Goal: Task Accomplishment & Management: Complete application form

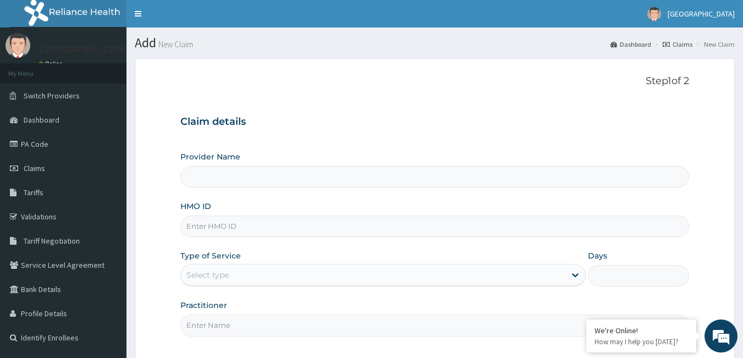
type input "Bio-Batam Maternity and Hospital"
click at [241, 229] on input "HMO ID" at bounding box center [434, 225] width 509 height 21
type input "ENC/10014/C"
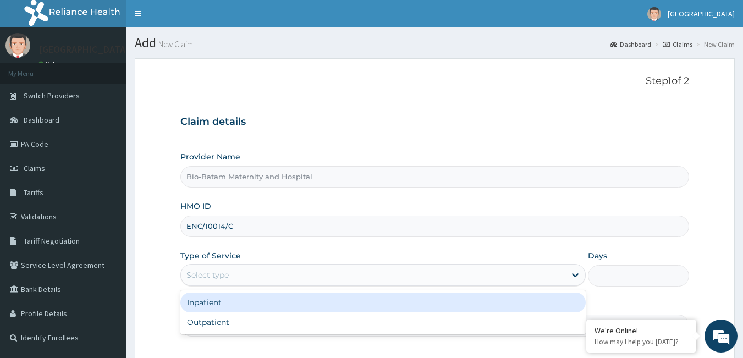
click at [248, 273] on div "Select type" at bounding box center [373, 275] width 384 height 18
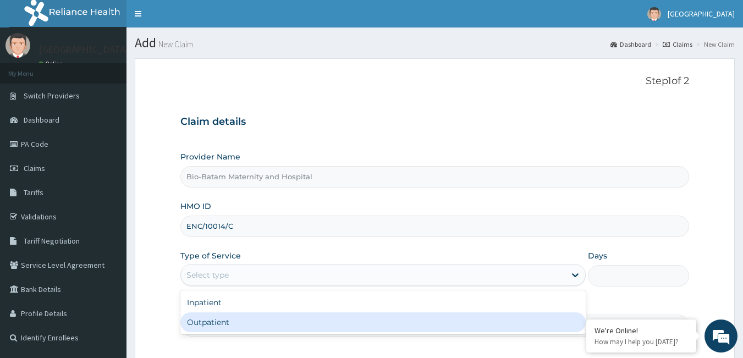
click at [228, 322] on div "Outpatient" at bounding box center [382, 322] width 405 height 20
type input "1"
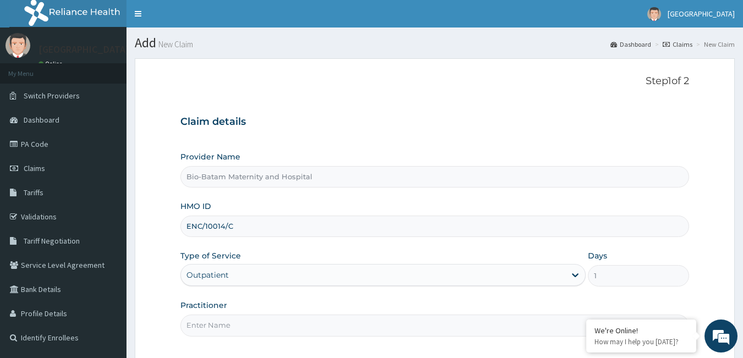
click at [215, 327] on input "Practitioner" at bounding box center [434, 324] width 509 height 21
type input "Dr Agboola Adewale"
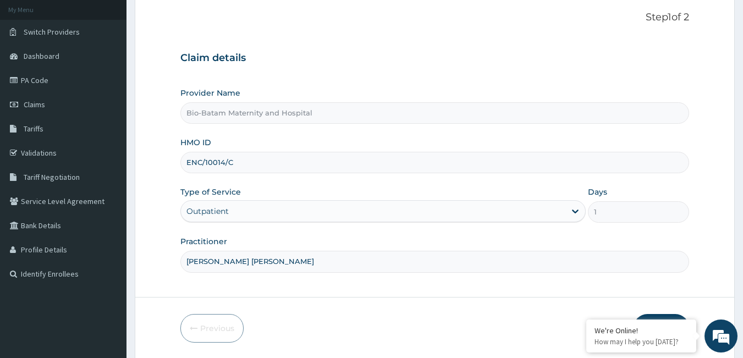
scroll to position [102, 0]
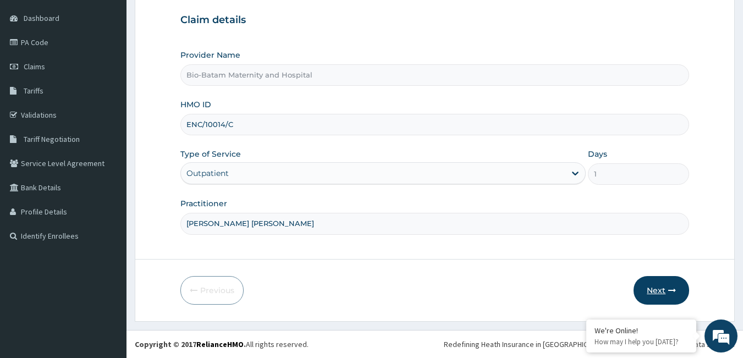
click at [648, 286] on button "Next" at bounding box center [661, 290] width 56 height 29
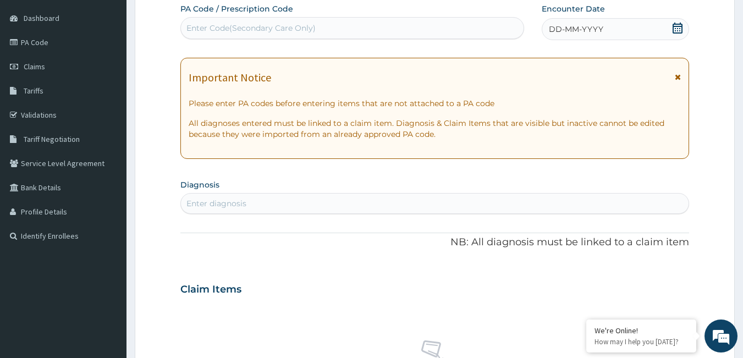
click at [230, 29] on div "Enter Code(Secondary Care Only)" at bounding box center [250, 28] width 129 height 11
click at [301, 29] on div "Enter Code(Secondary Care Only)" at bounding box center [250, 28] width 129 height 11
paste input "PA/8419DB"
type input "PA/8419DB"
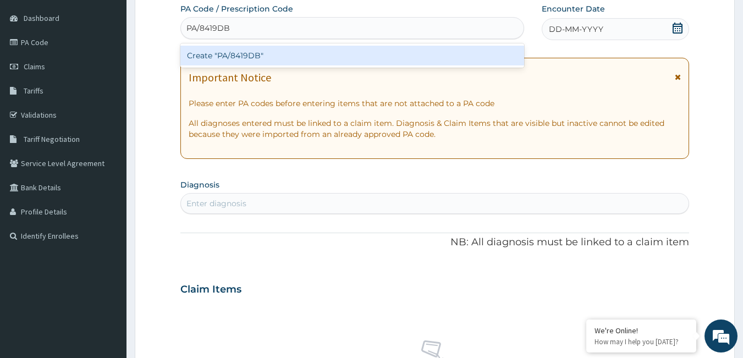
click at [289, 54] on div "Create "PA/8419DB"" at bounding box center [352, 56] width 344 height 20
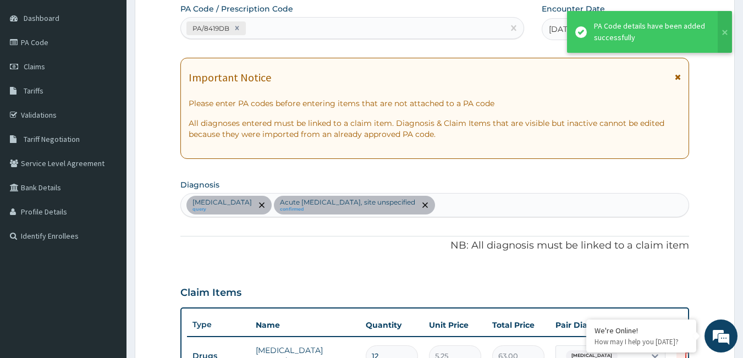
scroll to position [506, 0]
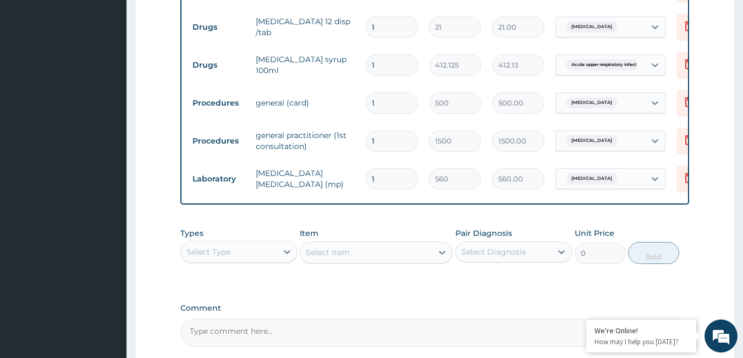
click at [400, 25] on input "1" at bounding box center [392, 26] width 52 height 21
type input "12"
type input "252.00"
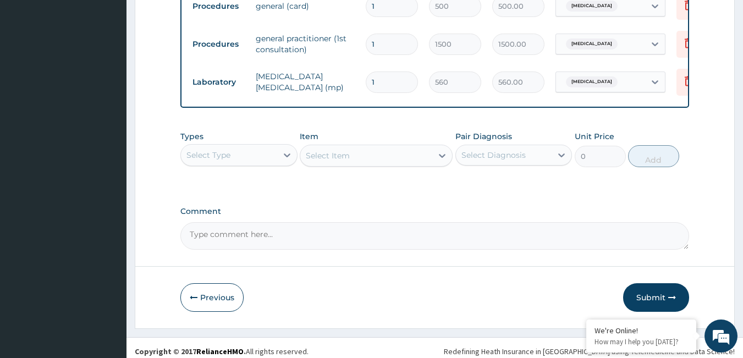
scroll to position [618, 0]
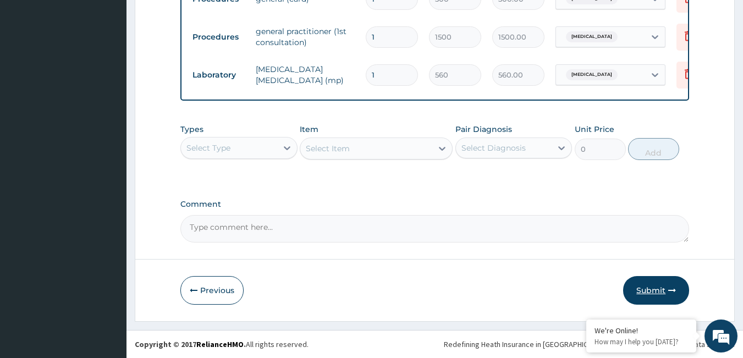
type input "12"
click at [640, 291] on button "Submit" at bounding box center [656, 290] width 66 height 29
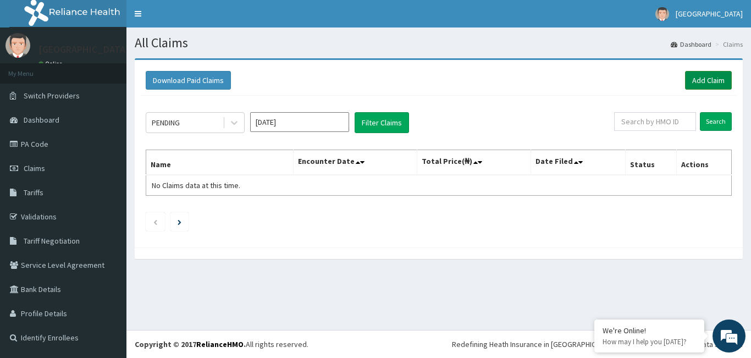
click at [712, 78] on link "Add Claim" at bounding box center [708, 80] width 47 height 19
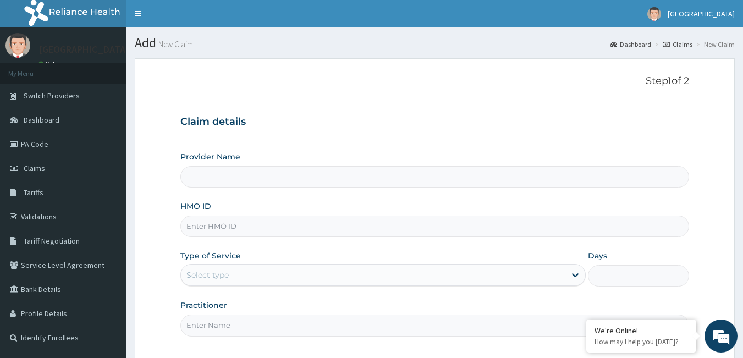
type input "Bio-Batam Maternity and Hospital"
click at [275, 225] on input "HMO ID" at bounding box center [434, 225] width 509 height 21
click at [274, 227] on input "HMO ID" at bounding box center [434, 225] width 509 height 21
type input "BWI/10195/A"
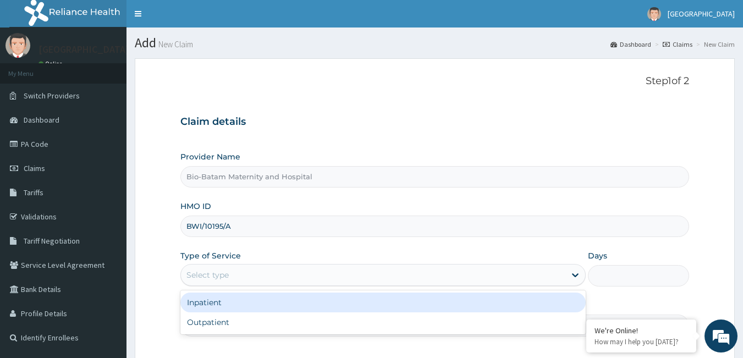
click at [272, 276] on div "Select type" at bounding box center [373, 275] width 384 height 18
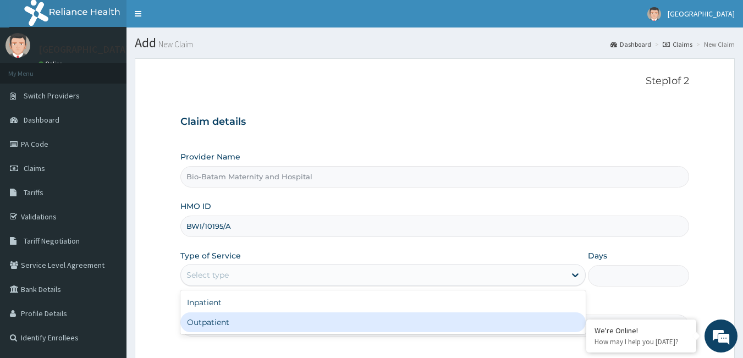
click at [212, 328] on div "Outpatient" at bounding box center [382, 322] width 405 height 20
type input "1"
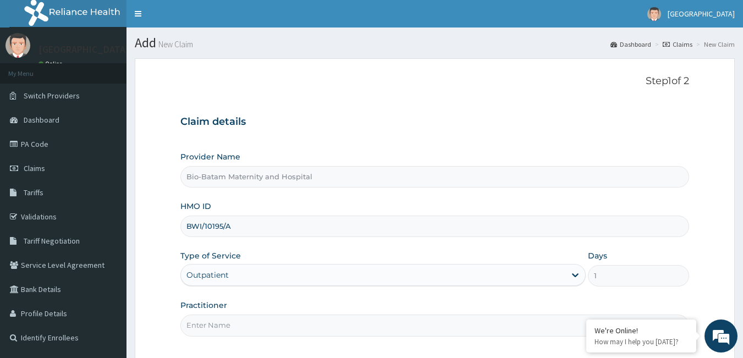
click at [218, 322] on input "Practitioner" at bounding box center [434, 324] width 509 height 21
type input "[PERSON_NAME] [PERSON_NAME]"
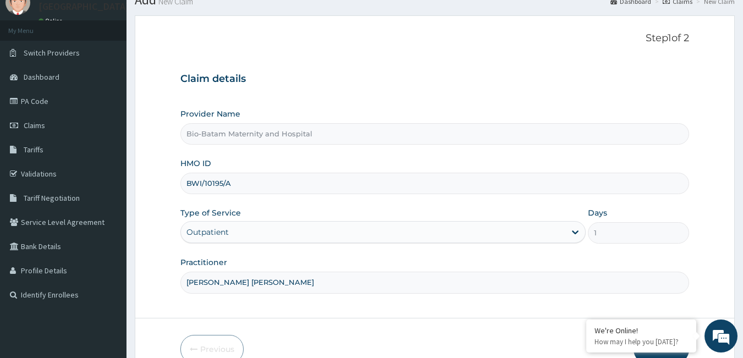
scroll to position [76, 0]
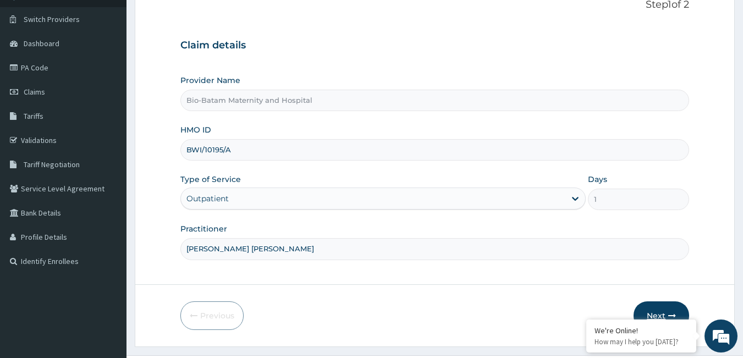
click at [656, 305] on button "Next" at bounding box center [661, 315] width 56 height 29
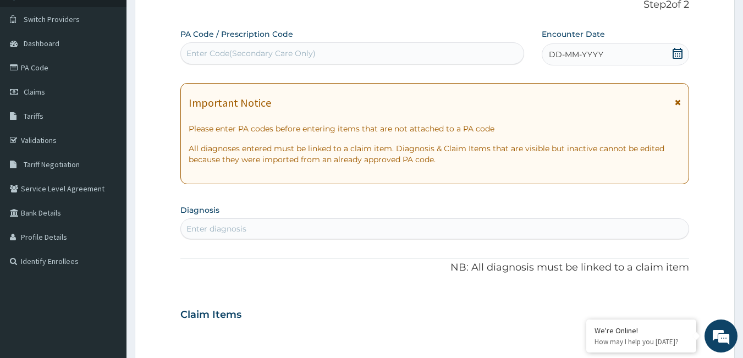
click at [224, 51] on div "Enter Code(Secondary Care Only)" at bounding box center [250, 53] width 129 height 11
paste input "PA/89F5DD"
type input "PA/89F5DD"
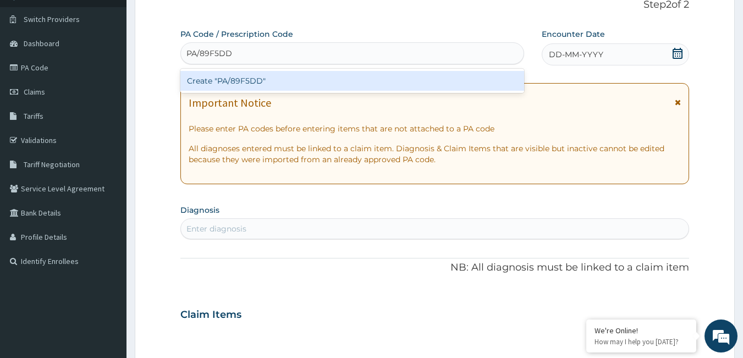
click at [248, 79] on div "Create "PA/89F5DD"" at bounding box center [352, 81] width 344 height 20
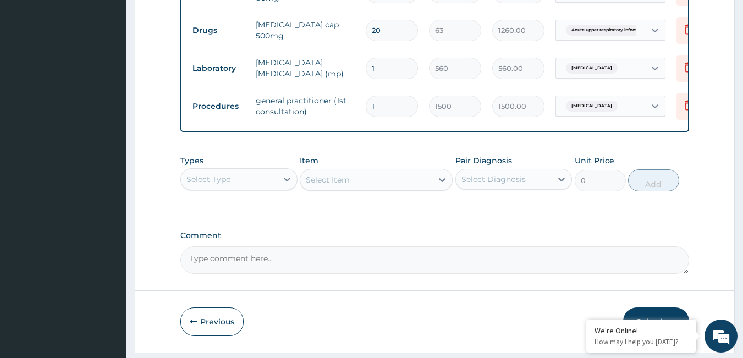
scroll to position [618, 0]
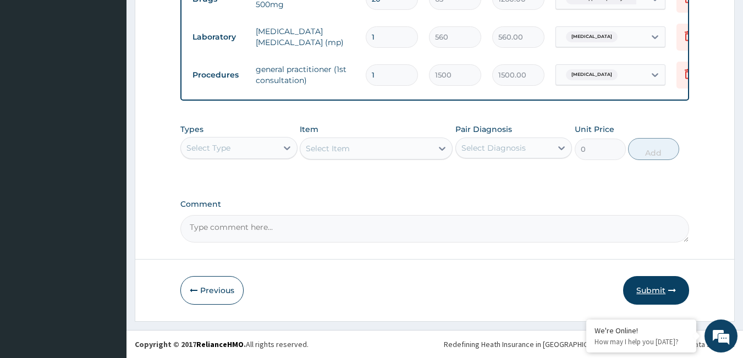
click at [657, 292] on button "Submit" at bounding box center [656, 290] width 66 height 29
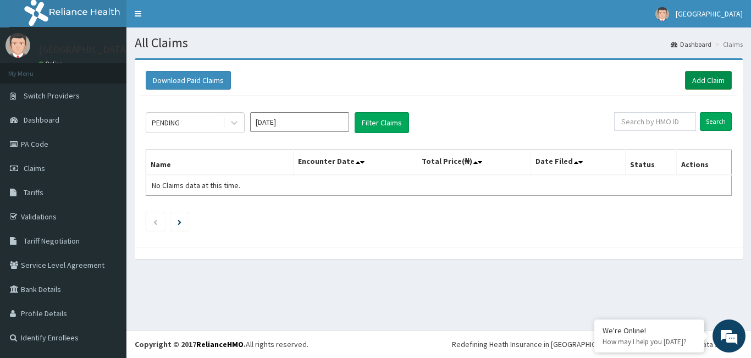
click at [698, 79] on link "Add Claim" at bounding box center [708, 80] width 47 height 19
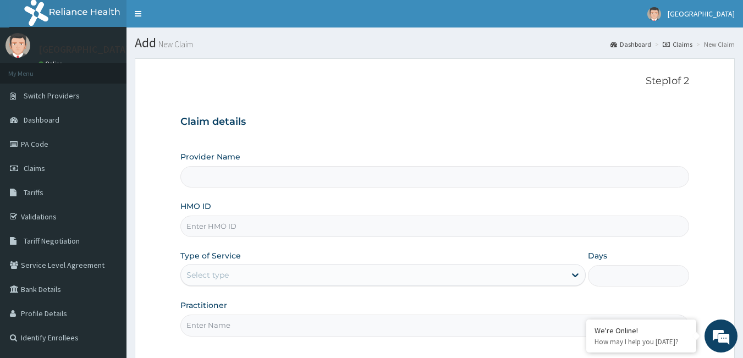
click at [253, 229] on input "HMO ID" at bounding box center [434, 225] width 509 height 21
type input "Bio-Batam Maternity and Hospital"
type input "BTR/11097/B"
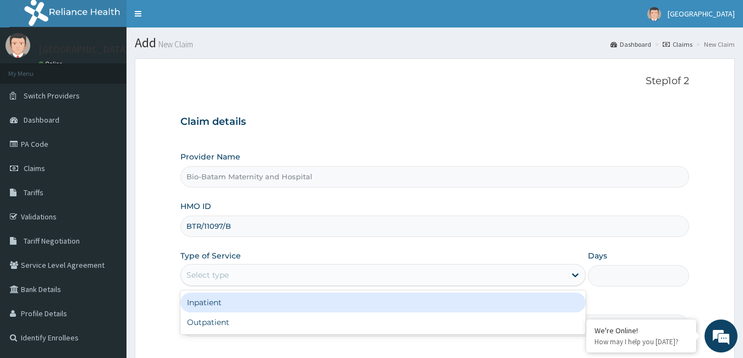
click at [220, 265] on div "Select type" at bounding box center [382, 275] width 405 height 22
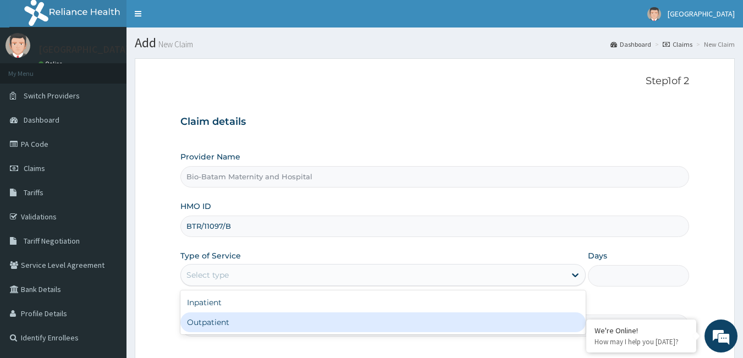
click at [217, 318] on div "Outpatient" at bounding box center [382, 322] width 405 height 20
type input "1"
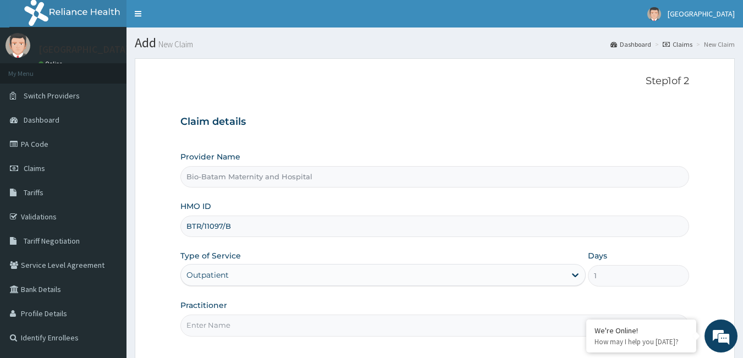
click at [216, 329] on input "Practitioner" at bounding box center [434, 324] width 509 height 21
type input "[PERSON_NAME] [PERSON_NAME]"
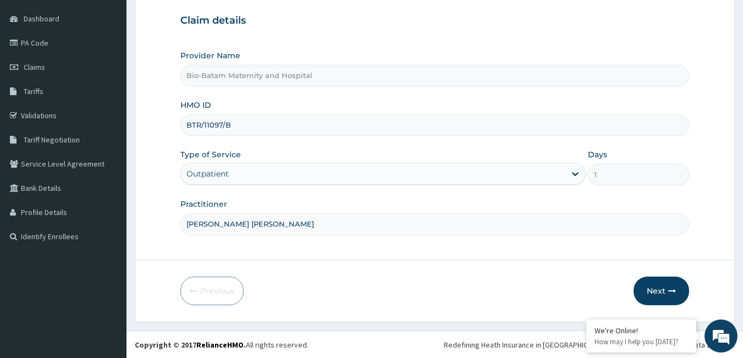
scroll to position [102, 0]
click at [653, 284] on button "Next" at bounding box center [661, 290] width 56 height 29
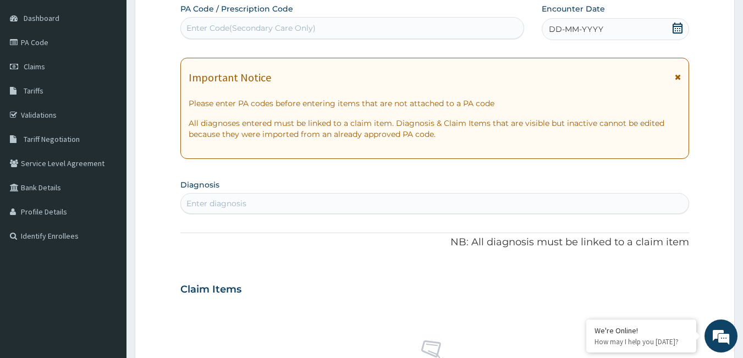
click at [261, 17] on div "Enter Code(Secondary Care Only)" at bounding box center [352, 28] width 344 height 22
paste input "PA/6B22A4"
type input "PA/6B22A4"
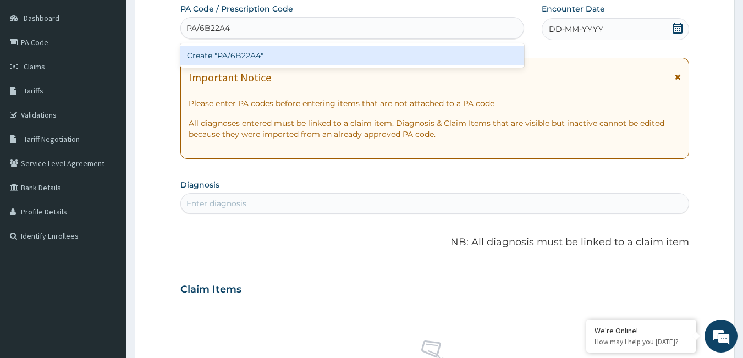
click at [267, 49] on div "Create "PA/6B22A4"" at bounding box center [352, 56] width 344 height 20
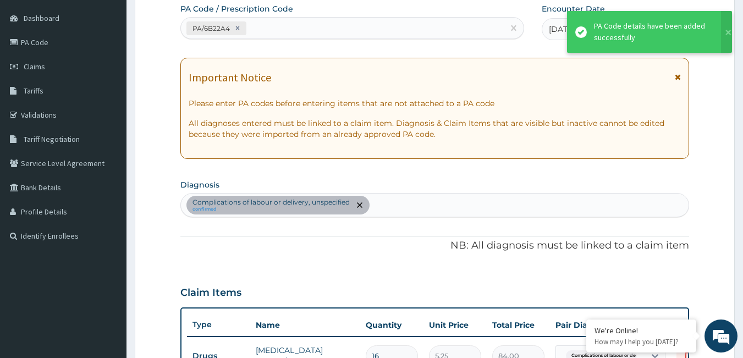
scroll to position [626, 0]
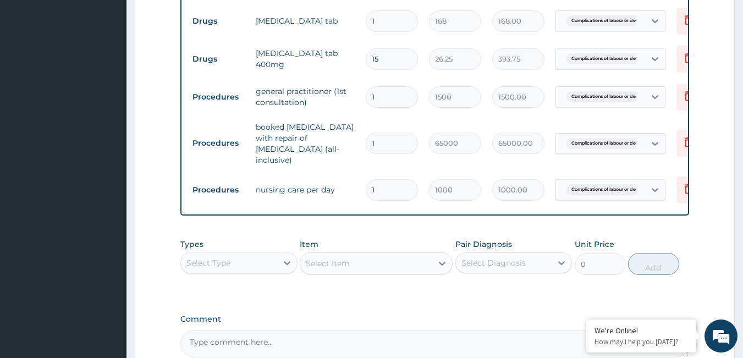
drag, startPoint x: 742, startPoint y: 202, endPoint x: 742, endPoint y: 192, distance: 9.3
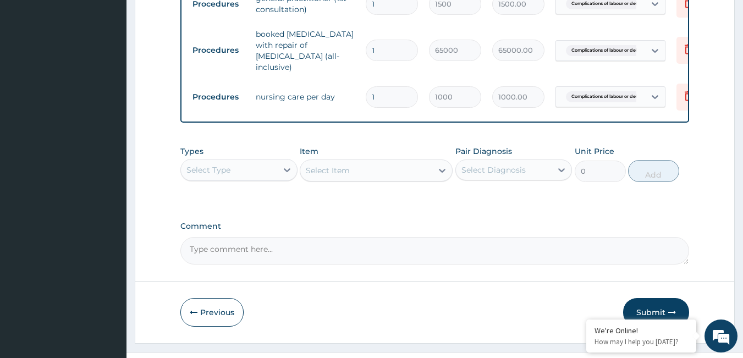
scroll to position [738, 0]
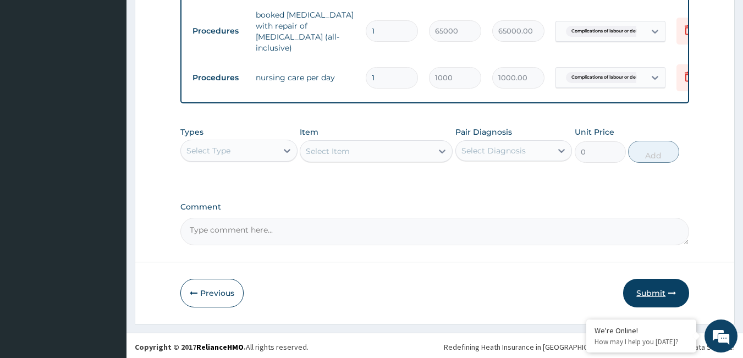
click at [663, 293] on button "Submit" at bounding box center [656, 293] width 66 height 29
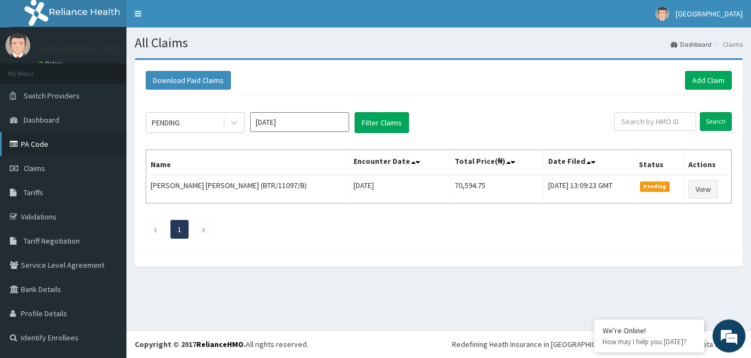
click at [50, 147] on link "PA Code" at bounding box center [63, 144] width 126 height 24
click at [708, 76] on link "Add Claim" at bounding box center [708, 80] width 47 height 19
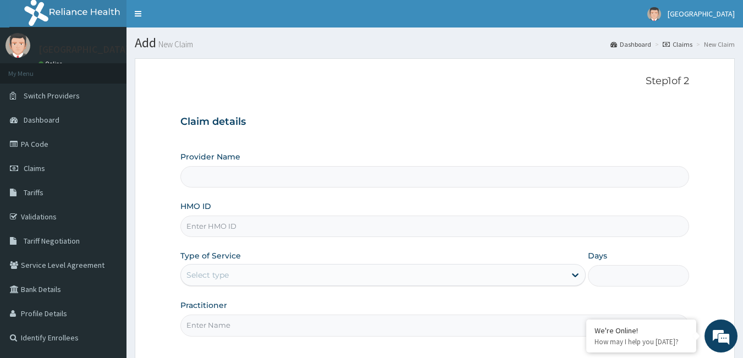
click at [224, 234] on input "HMO ID" at bounding box center [434, 225] width 509 height 21
type input "Bio-Batam Maternity and Hospital"
type input "BWD/10025/A"
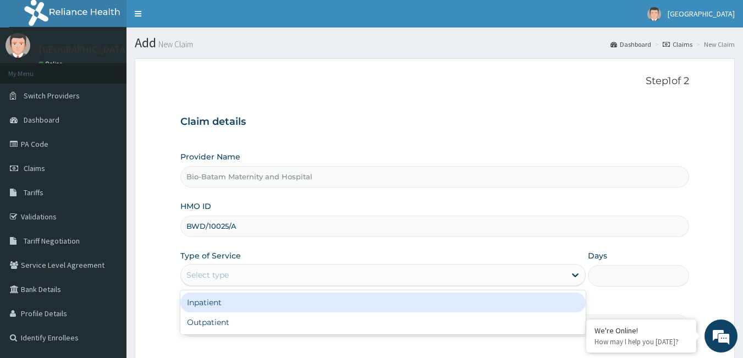
click at [264, 271] on div "Select type" at bounding box center [373, 275] width 384 height 18
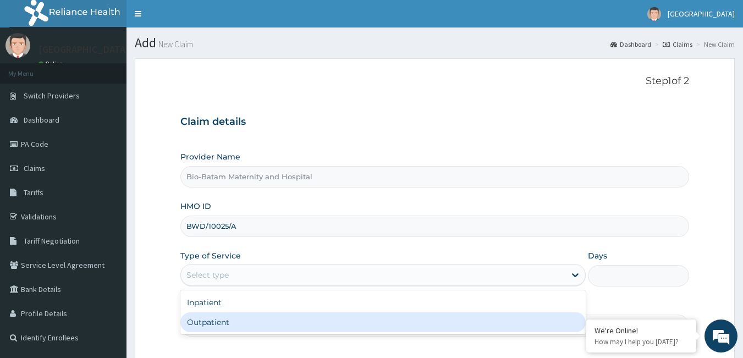
click at [223, 316] on div "Outpatient" at bounding box center [382, 322] width 405 height 20
type input "1"
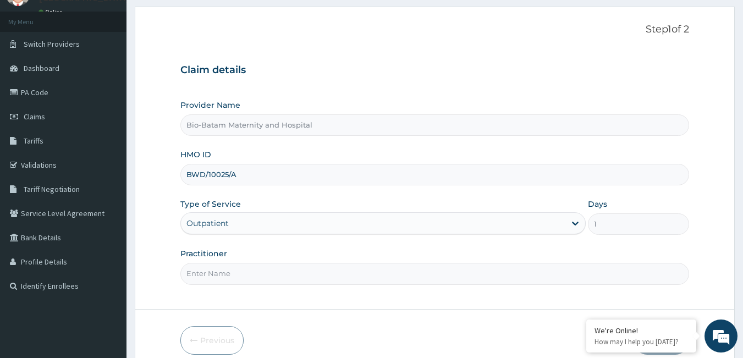
scroll to position [59, 0]
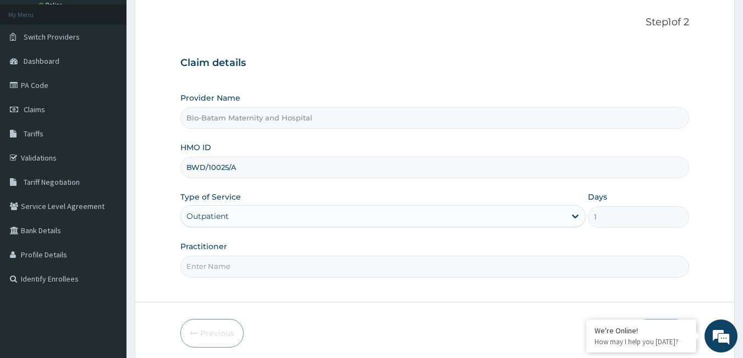
click at [262, 263] on input "Practitioner" at bounding box center [434, 266] width 509 height 21
type input "Dr Agboola Adewale"
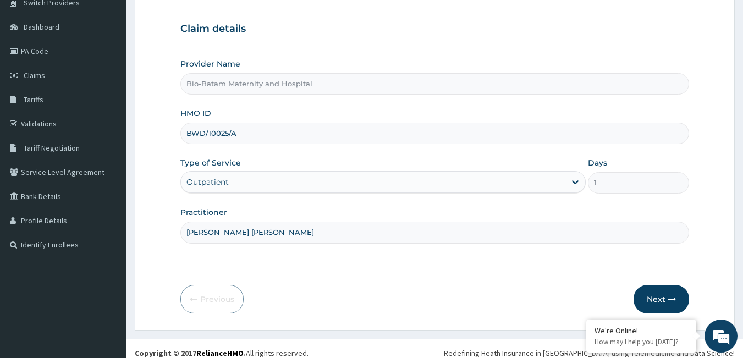
scroll to position [102, 0]
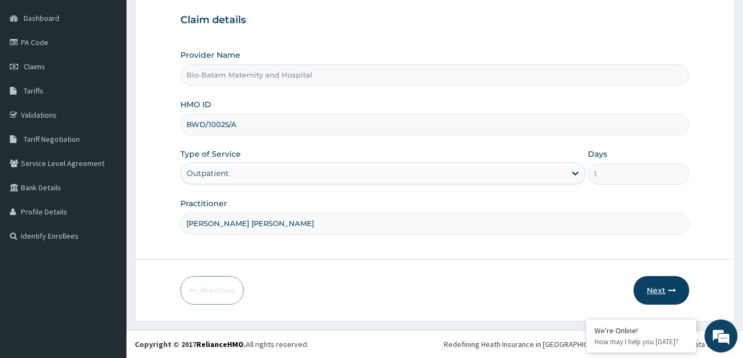
click at [652, 294] on button "Next" at bounding box center [661, 290] width 56 height 29
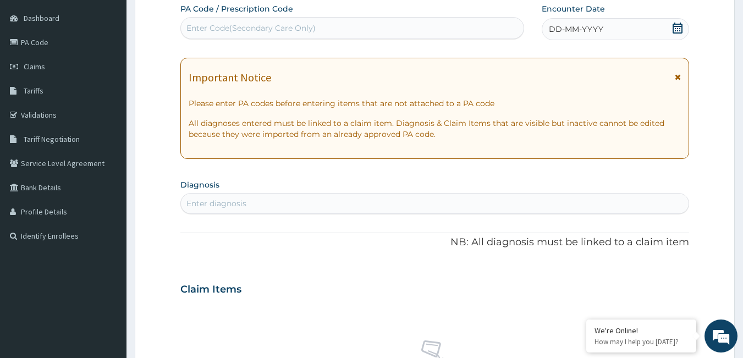
click at [239, 30] on div "Enter Code(Secondary Care Only)" at bounding box center [250, 28] width 129 height 11
paste input "PA/D5C3E2"
type input "PA/D5C3E2"
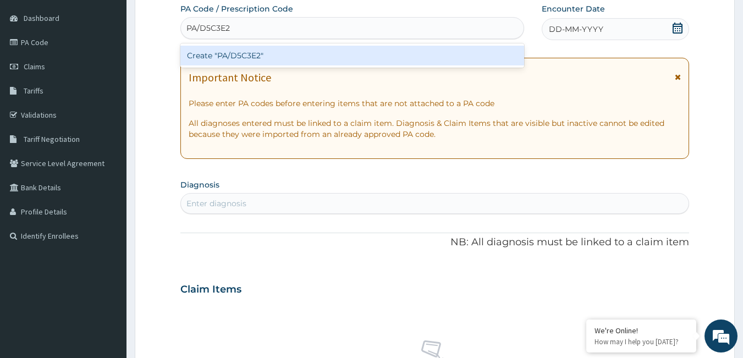
click at [257, 51] on div "Create "PA/D5C3E2"" at bounding box center [352, 56] width 344 height 20
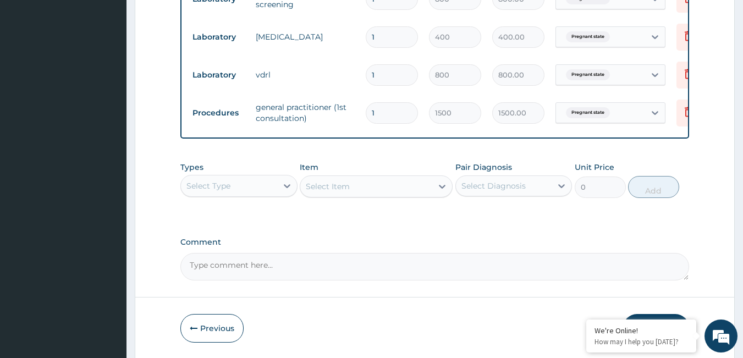
scroll to position [656, 0]
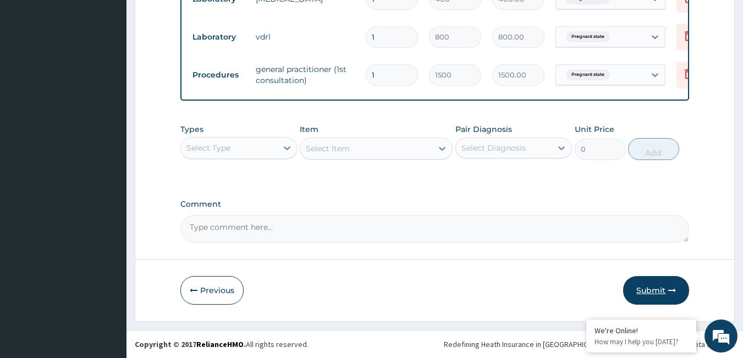
click at [658, 286] on button "Submit" at bounding box center [656, 290] width 66 height 29
